Goal: Task Accomplishment & Management: Use online tool/utility

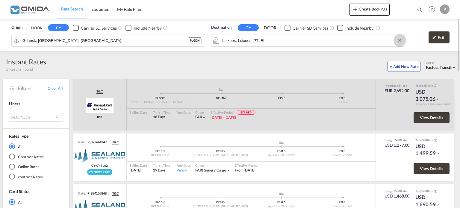
drag, startPoint x: 399, startPoint y: 40, endPoint x: 385, endPoint y: 40, distance: 14.1
click at [399, 40] on button "Clear Input" at bounding box center [399, 40] width 9 height 9
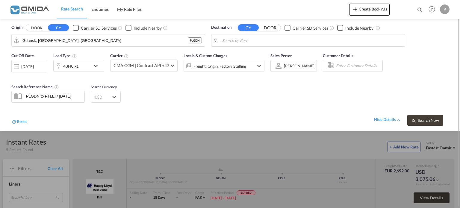
click at [282, 41] on body "Rate Search Enquiries My Rate Files Rate Search Enquiries My Rate Files" at bounding box center [230, 104] width 460 height 208
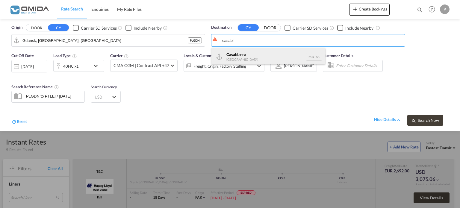
click at [265, 52] on div "Casabl anca [GEOGRAPHIC_DATA] [GEOGRAPHIC_DATA]" at bounding box center [268, 57] width 114 height 18
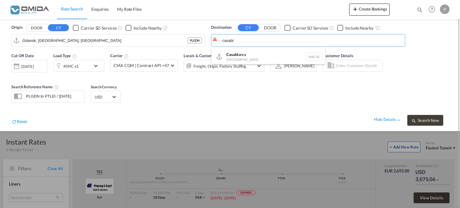
type input "[GEOGRAPHIC_DATA], MACAS"
click at [429, 120] on span "Search Now" at bounding box center [424, 120] width 27 height 5
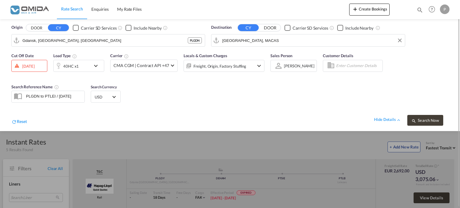
click at [34, 64] on div "[DATE]" at bounding box center [28, 65] width 12 height 5
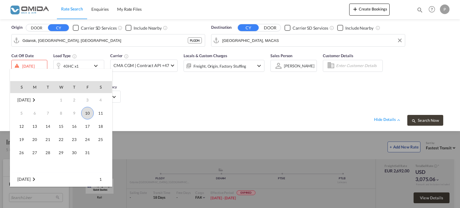
click at [89, 113] on span "10" at bounding box center [87, 113] width 13 height 13
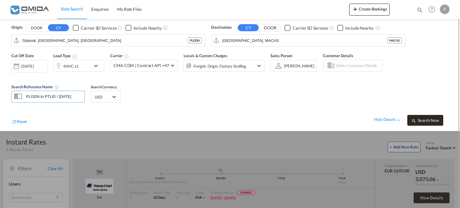
click at [430, 121] on span "Search Now" at bounding box center [424, 120] width 27 height 5
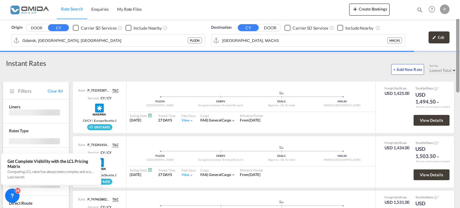
drag, startPoint x: 457, startPoint y: 56, endPoint x: 457, endPoint y: 46, distance: 10.5
click at [457, 46] on div at bounding box center [457, 46] width 3 height 91
